Goal: Task Accomplishment & Management: Use online tool/utility

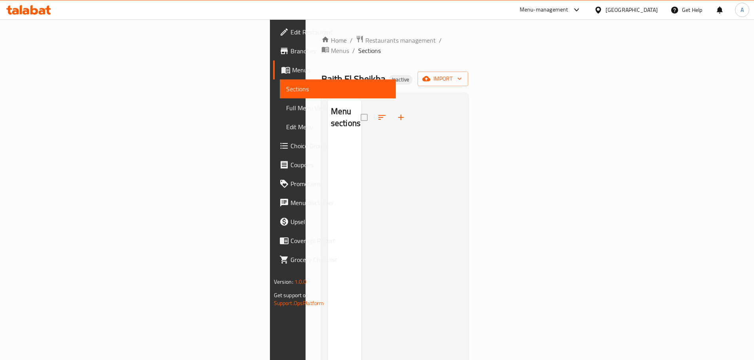
click at [30, 13] on icon at bounding box center [34, 9] width 8 height 9
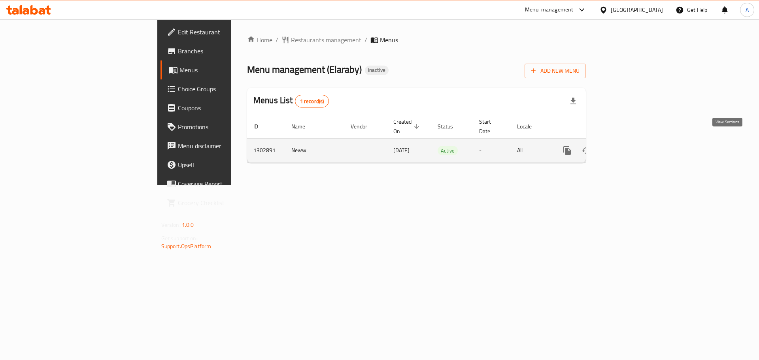
click at [629, 146] on icon "enhanced table" at bounding box center [624, 150] width 9 height 9
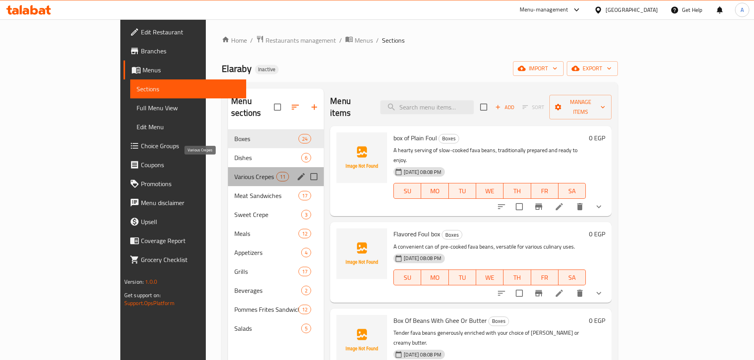
click at [234, 172] on span "Various Crepes" at bounding box center [255, 176] width 42 height 9
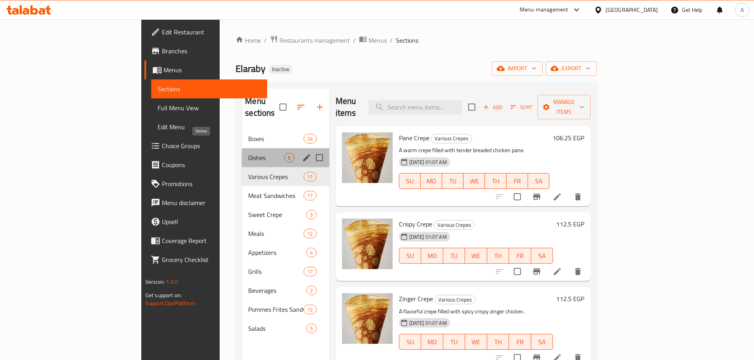
click at [248, 153] on span "Dishes" at bounding box center [266, 157] width 36 height 9
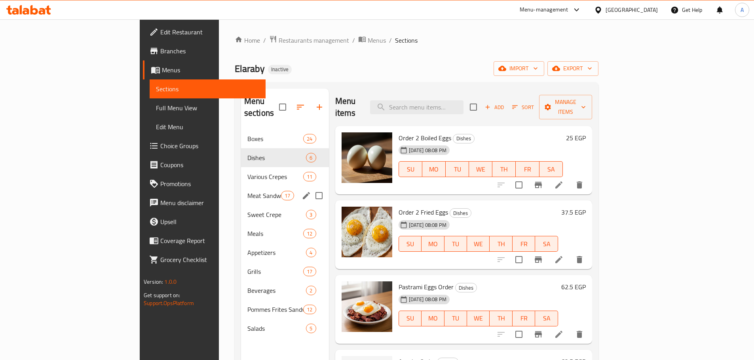
click at [241, 186] on div "Meat Sandwiches 17" at bounding box center [285, 195] width 88 height 19
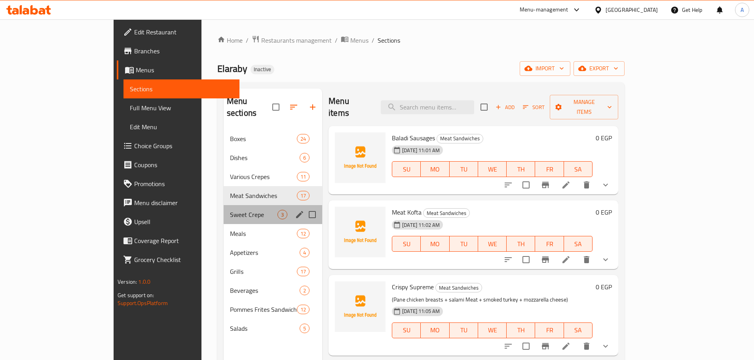
click at [223, 209] on div "Sweet Crepe 3" at bounding box center [272, 214] width 98 height 19
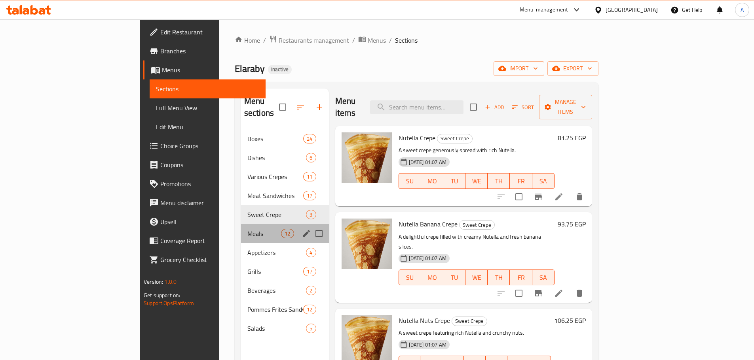
click at [241, 227] on div "Meals 12" at bounding box center [285, 233] width 88 height 19
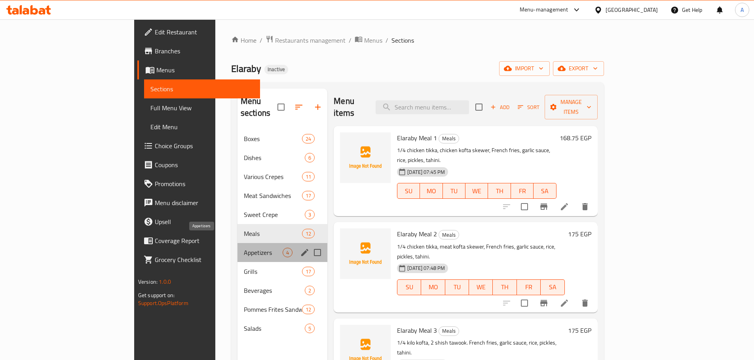
click at [244, 248] on span "Appetizers" at bounding box center [263, 252] width 39 height 9
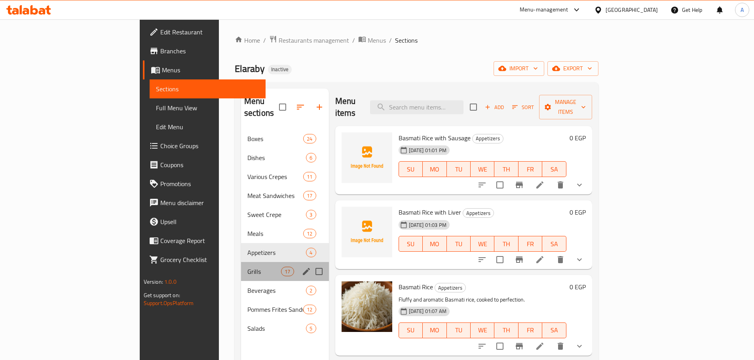
click at [241, 262] on div "Grills 17" at bounding box center [285, 271] width 88 height 19
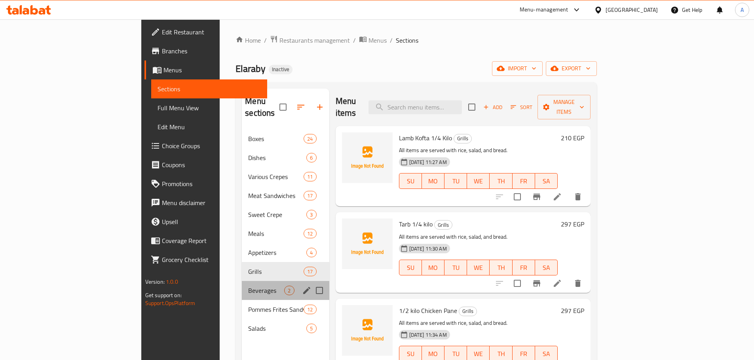
click at [242, 284] on div "Beverages 2" at bounding box center [285, 290] width 87 height 19
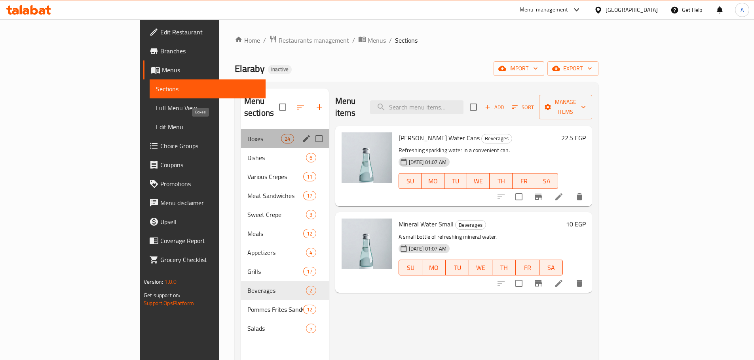
click at [247, 134] on span "Boxes" at bounding box center [264, 138] width 34 height 9
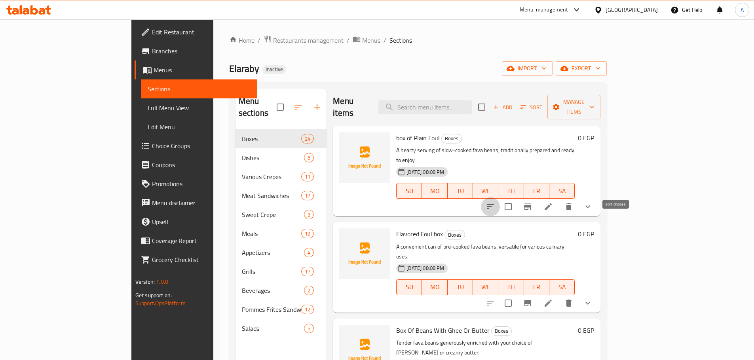
click at [495, 202] on icon "sort-choices" at bounding box center [489, 206] width 9 height 9
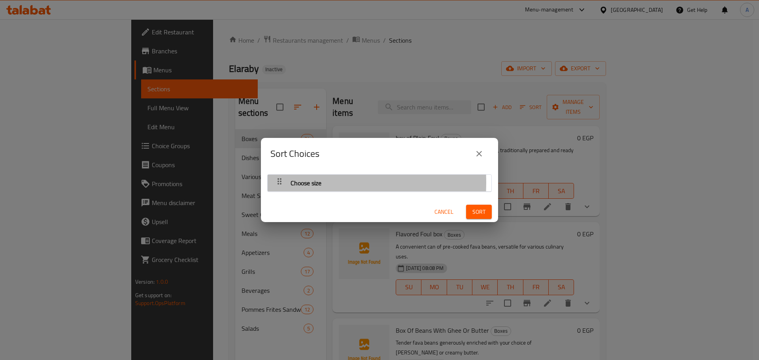
click at [274, 182] on div "button" at bounding box center [280, 183] width 16 height 19
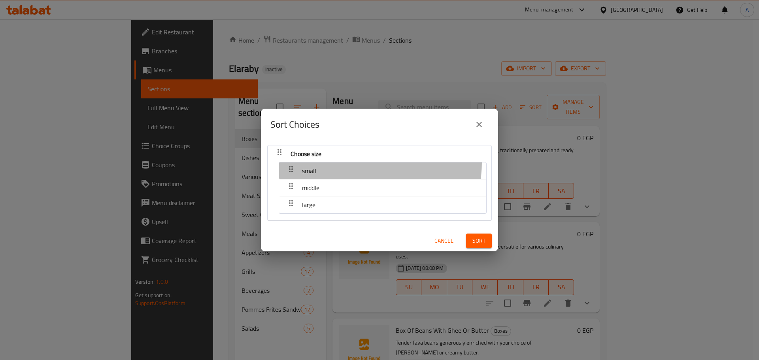
click at [339, 161] on div "small" at bounding box center [382, 170] width 199 height 19
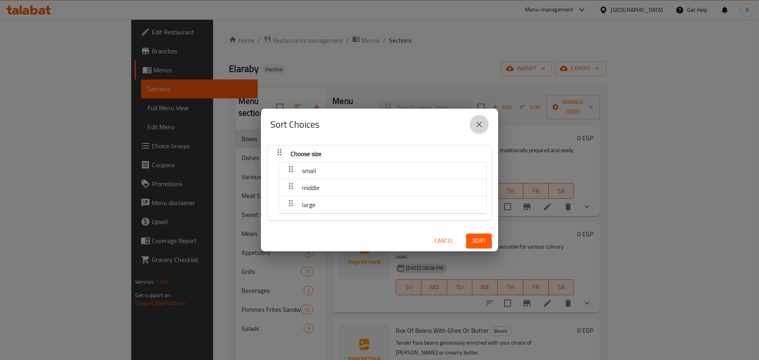
drag, startPoint x: 485, startPoint y: 124, endPoint x: 595, endPoint y: 130, distance: 110.1
click at [484, 124] on button "close" at bounding box center [479, 124] width 19 height 19
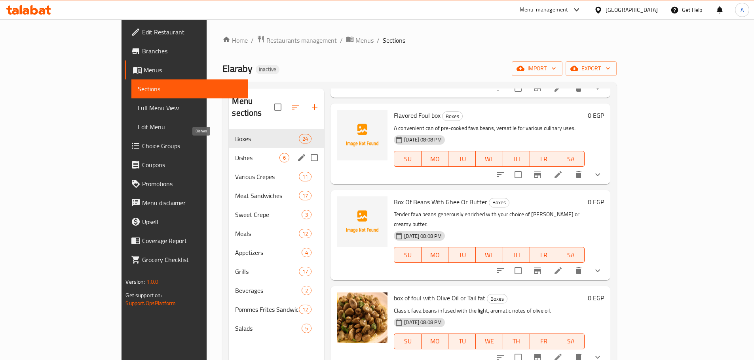
click at [235, 153] on span "Dishes" at bounding box center [257, 157] width 44 height 9
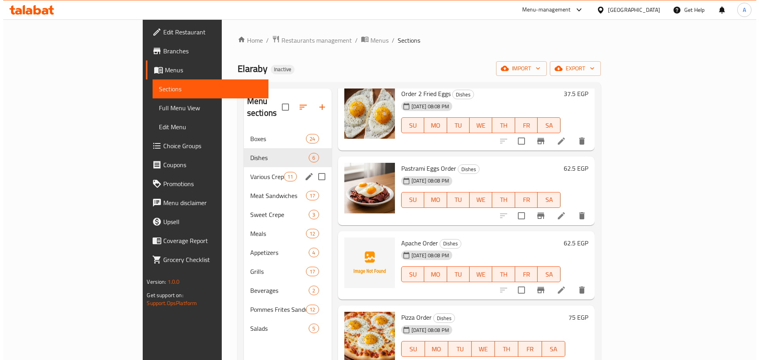
scroll to position [107, 0]
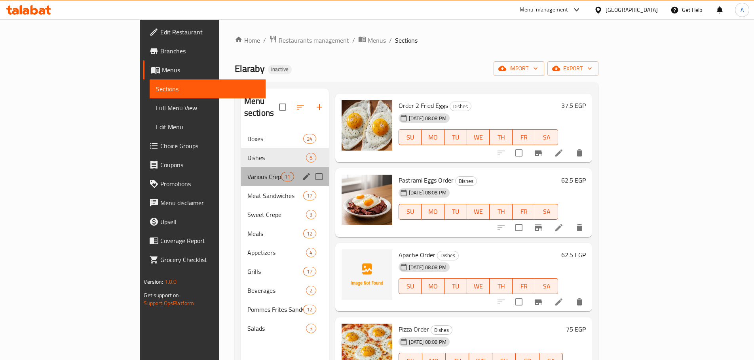
click at [241, 170] on div "Various Crepes 11" at bounding box center [285, 176] width 88 height 19
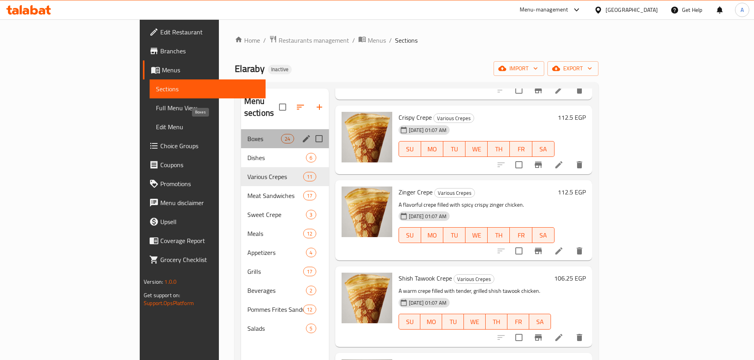
click at [247, 134] on span "Boxes" at bounding box center [264, 138] width 34 height 9
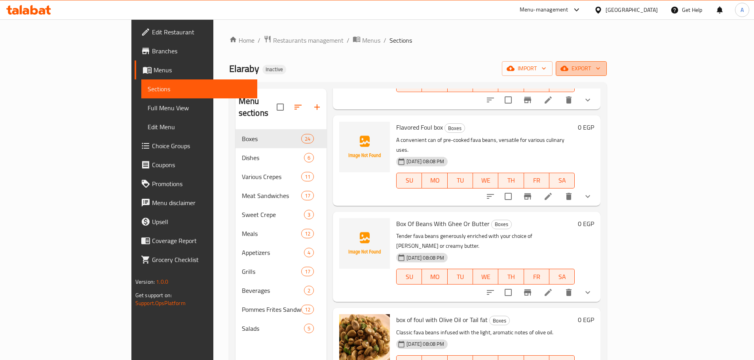
click at [600, 66] on span "export" at bounding box center [581, 69] width 38 height 10
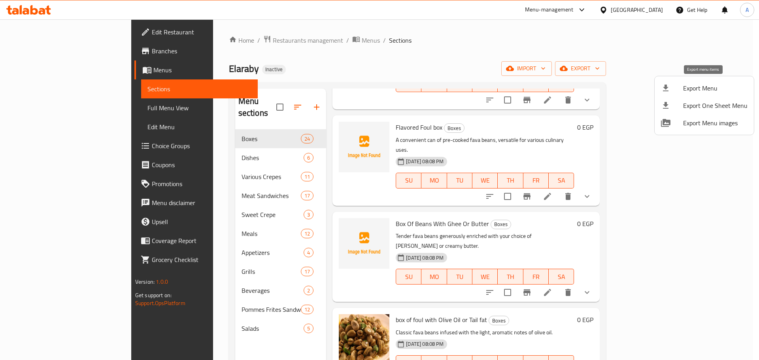
click at [702, 85] on span "Export Menu" at bounding box center [716, 87] width 64 height 9
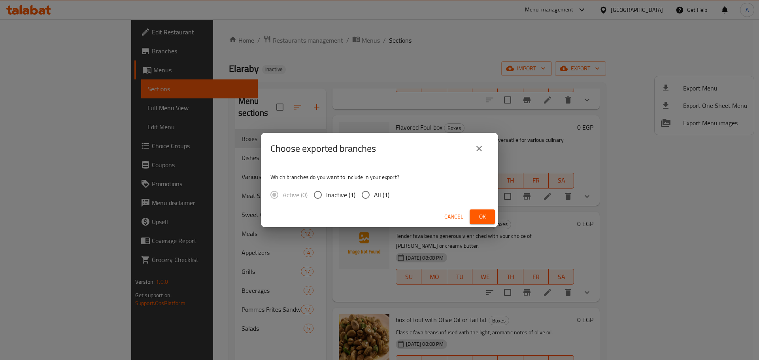
click at [373, 201] on input "All (1)" at bounding box center [366, 195] width 17 height 17
radio input "true"
click at [486, 215] on span "Ok" at bounding box center [482, 217] width 13 height 10
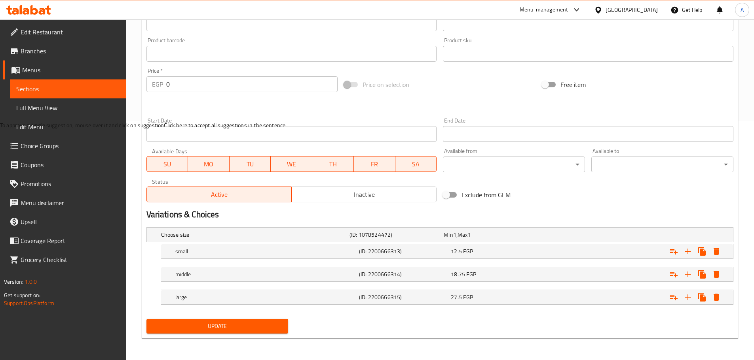
scroll to position [239, 0]
